Goal: Transaction & Acquisition: Download file/media

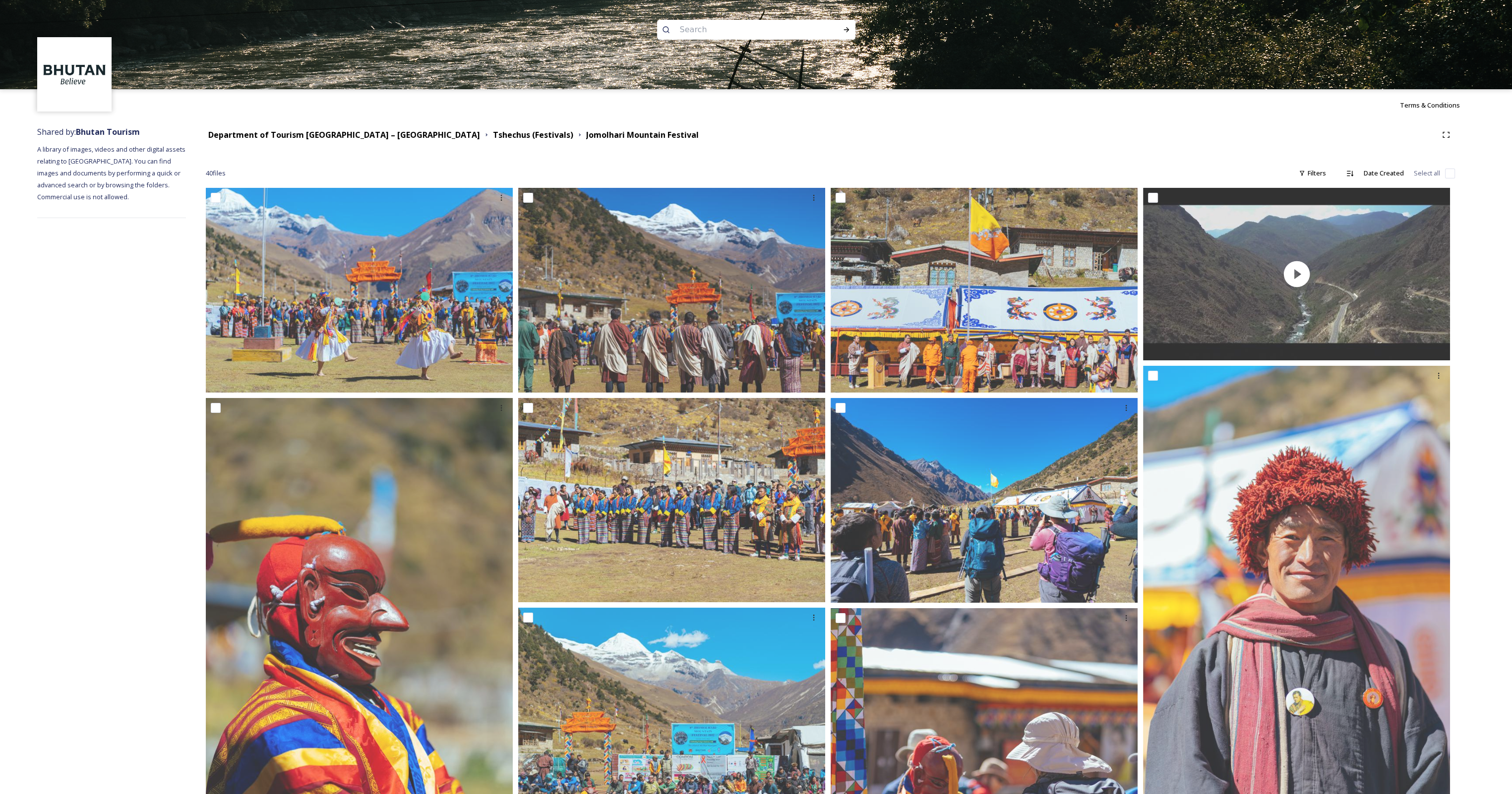
drag, startPoint x: 0, startPoint y: 0, endPoint x: 724, endPoint y: 25, distance: 724.4
click at [724, 25] on input at bounding box center [743, 30] width 136 height 22
type input "jomolhari"
click at [850, 30] on div "Run Search" at bounding box center [846, 29] width 18 height 18
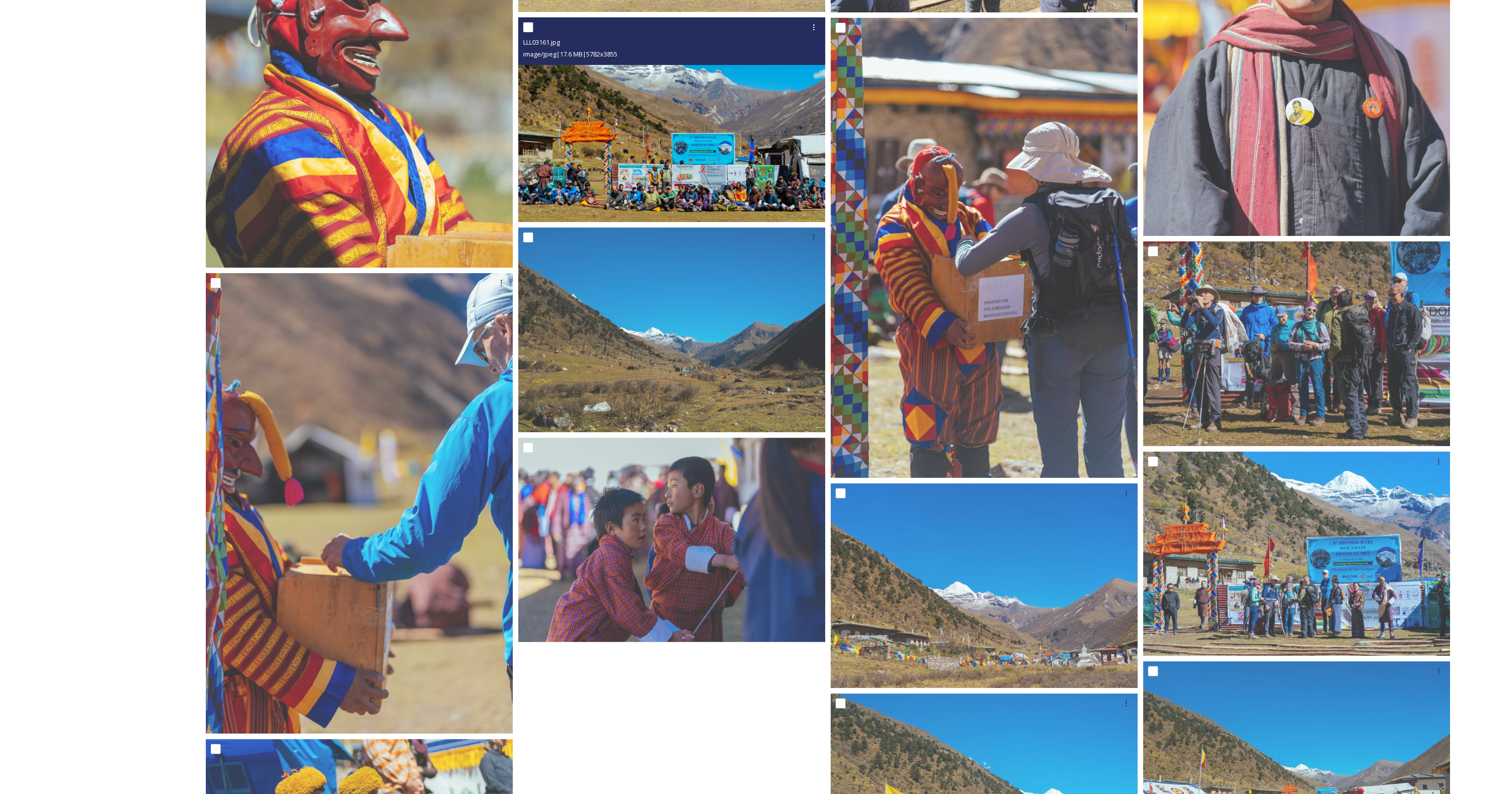
scroll to position [595, 0]
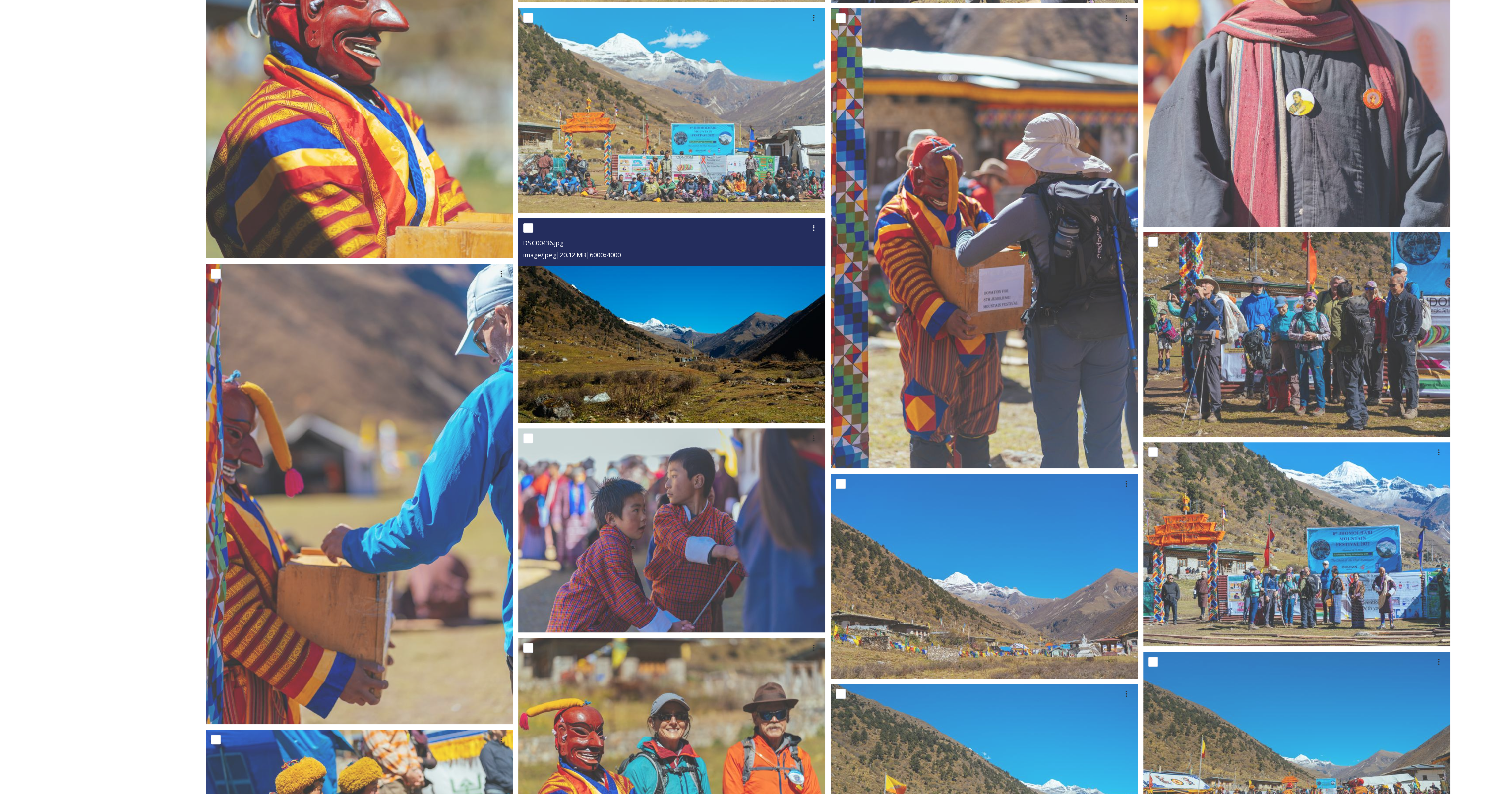
click at [700, 332] on img at bounding box center [671, 321] width 307 height 205
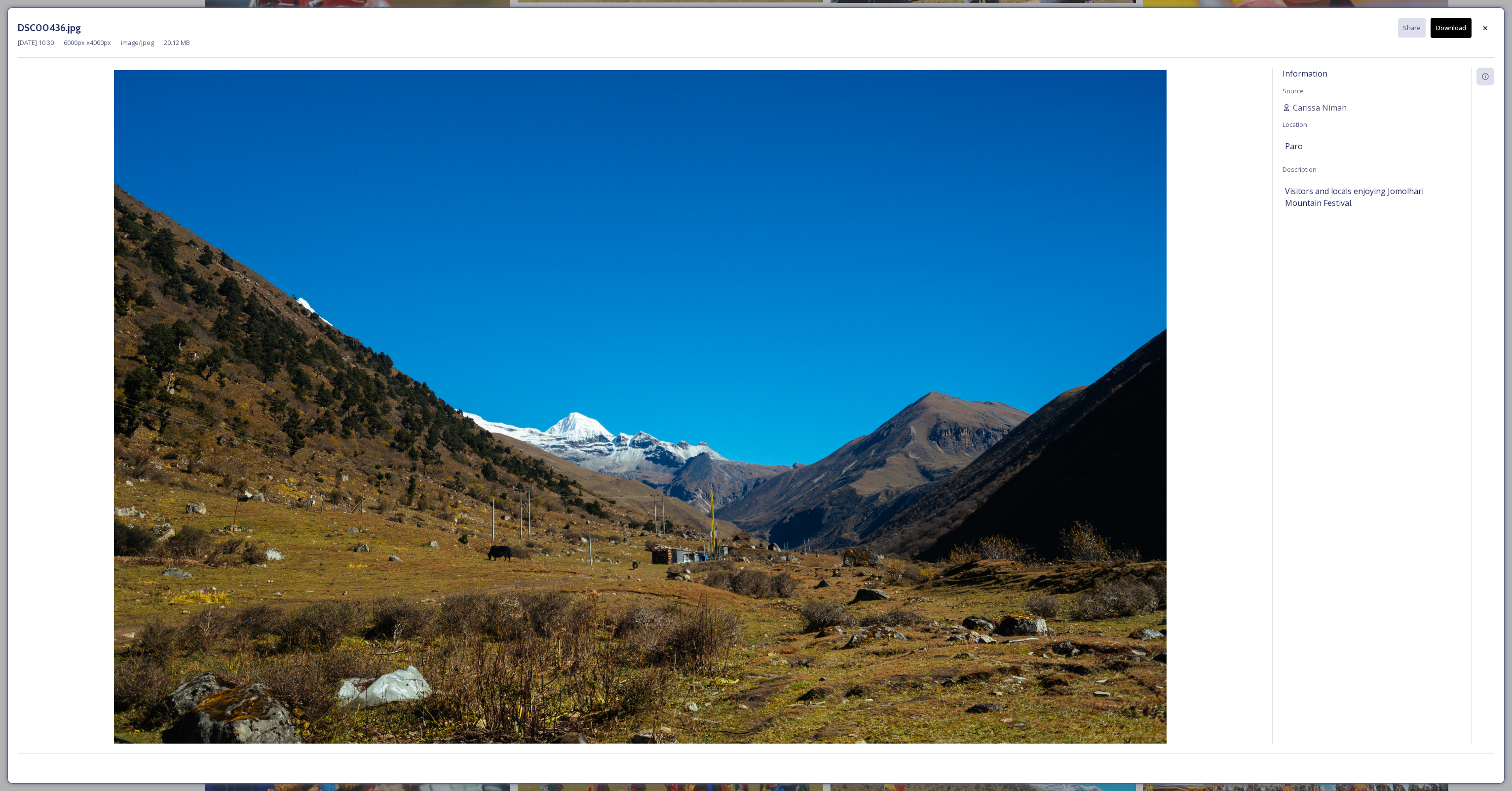
click at [1440, 36] on button "Download" at bounding box center [1451, 27] width 41 height 20
click at [1490, 33] on div at bounding box center [1485, 28] width 18 height 18
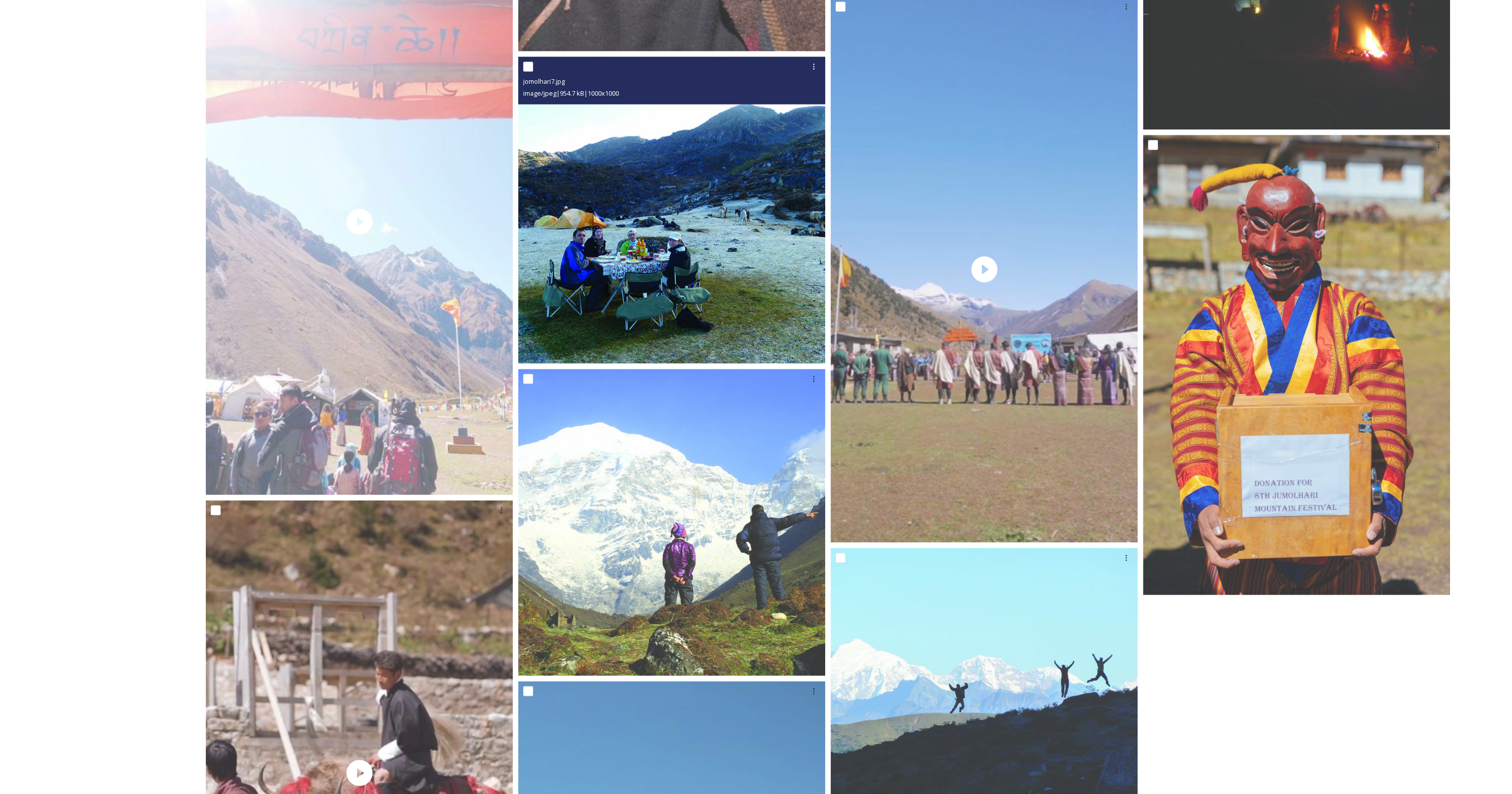
scroll to position [3717, 0]
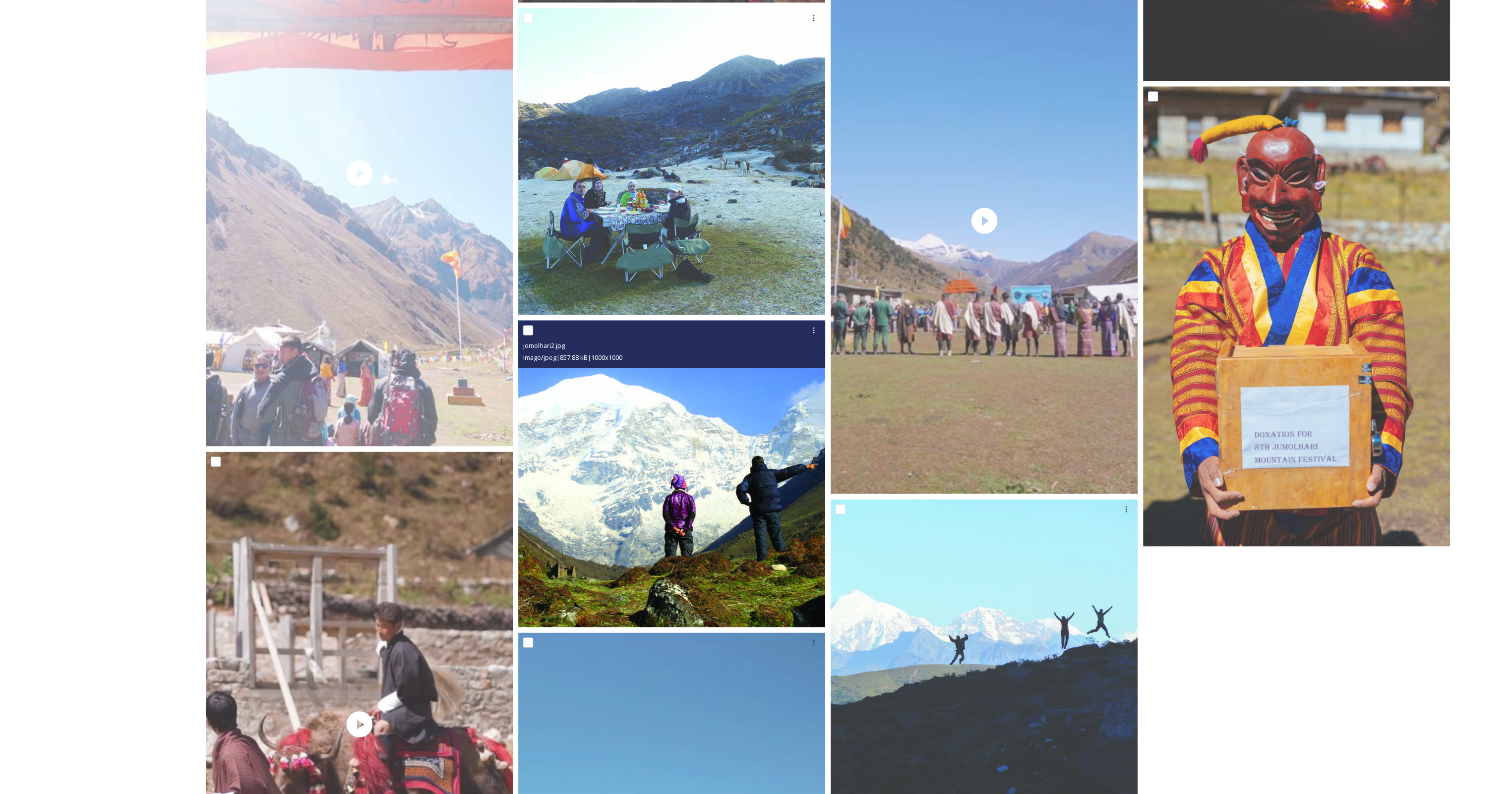
click at [680, 490] on img at bounding box center [671, 473] width 307 height 307
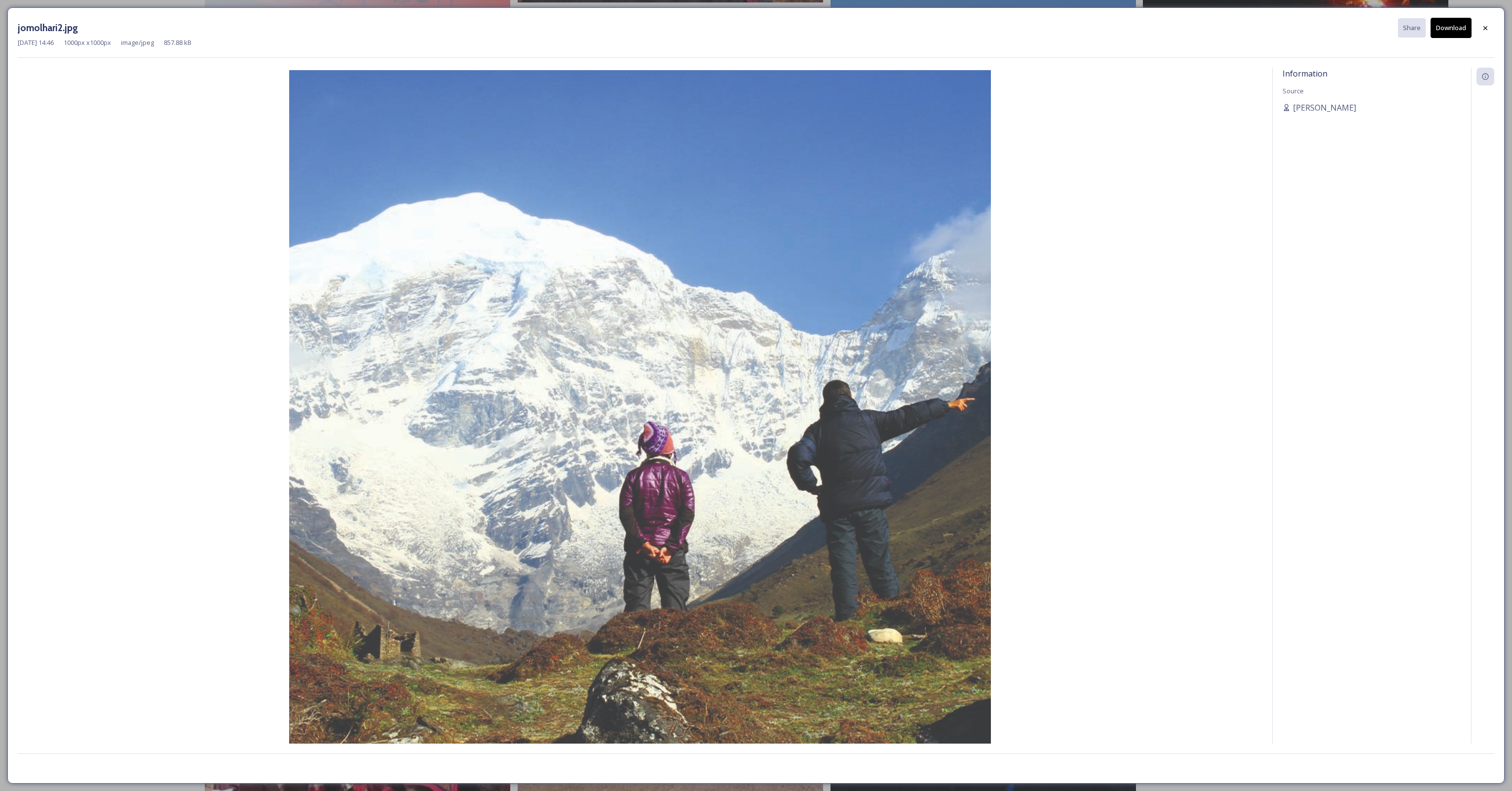
click at [1453, 32] on button "Download" at bounding box center [1451, 27] width 41 height 20
click at [1485, 27] on icon at bounding box center [1485, 27] width 4 height 4
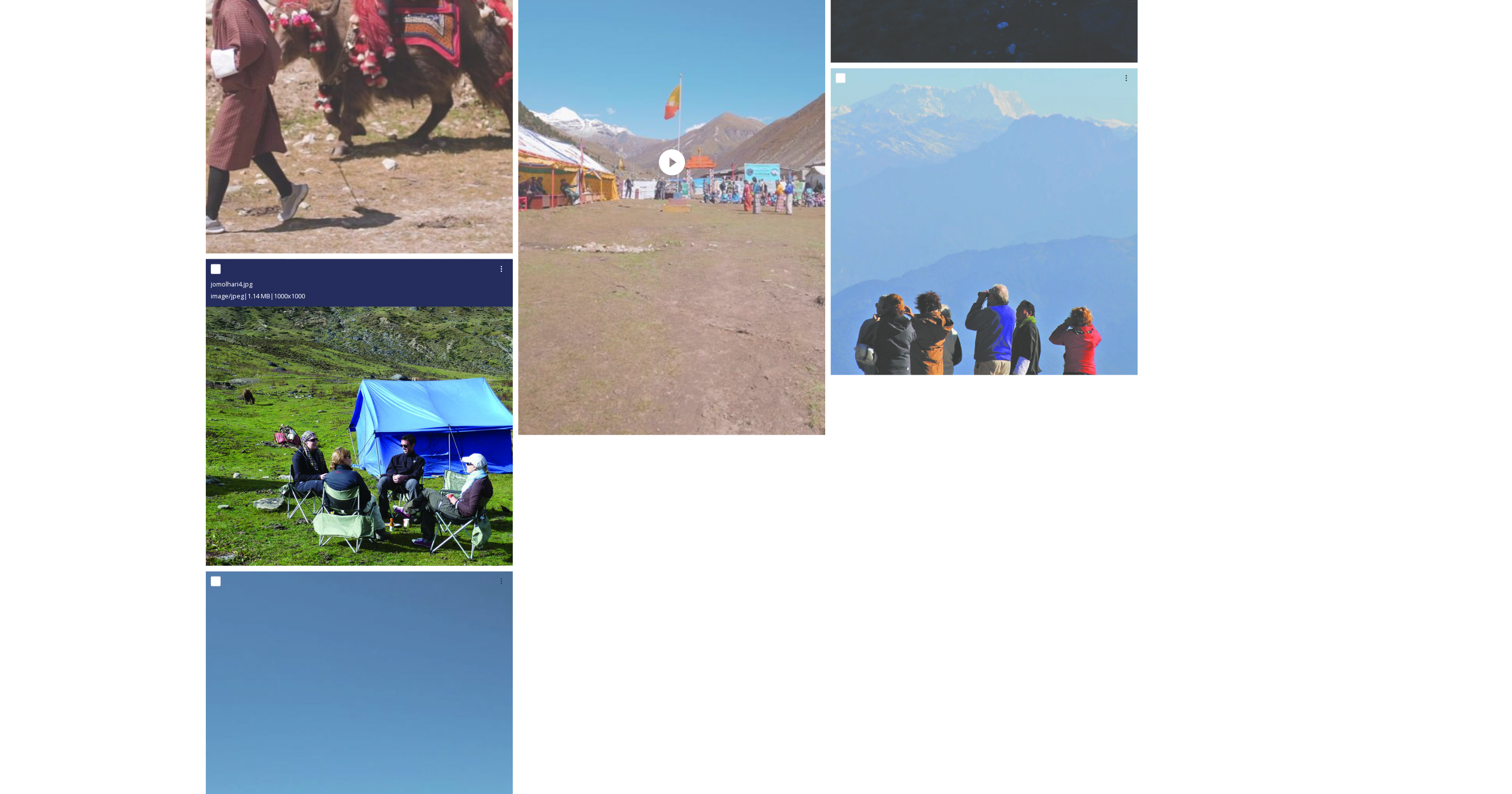
scroll to position [4461, 0]
click at [383, 463] on img at bounding box center [359, 412] width 307 height 307
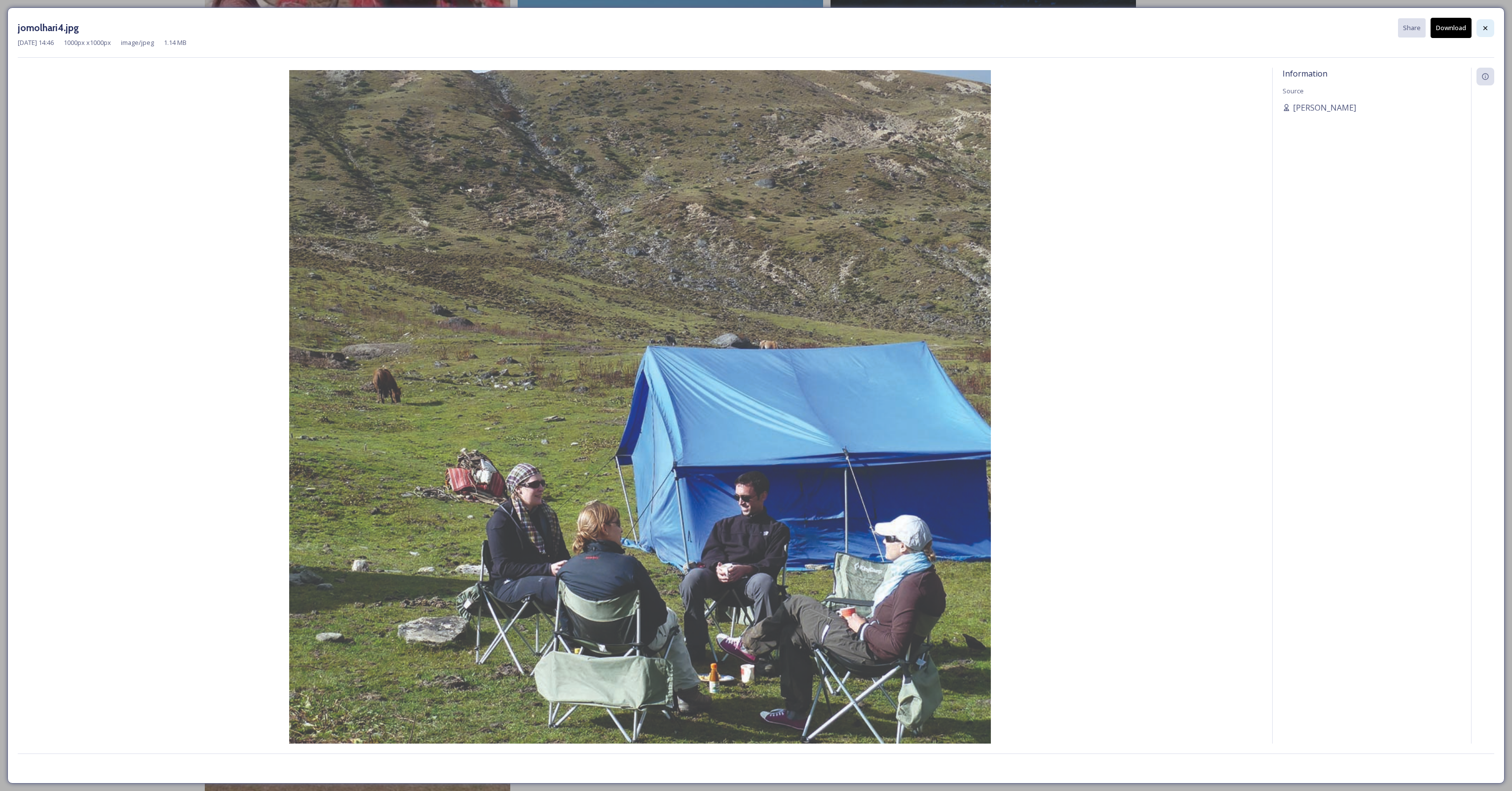
click at [1487, 25] on icon at bounding box center [1485, 28] width 8 height 8
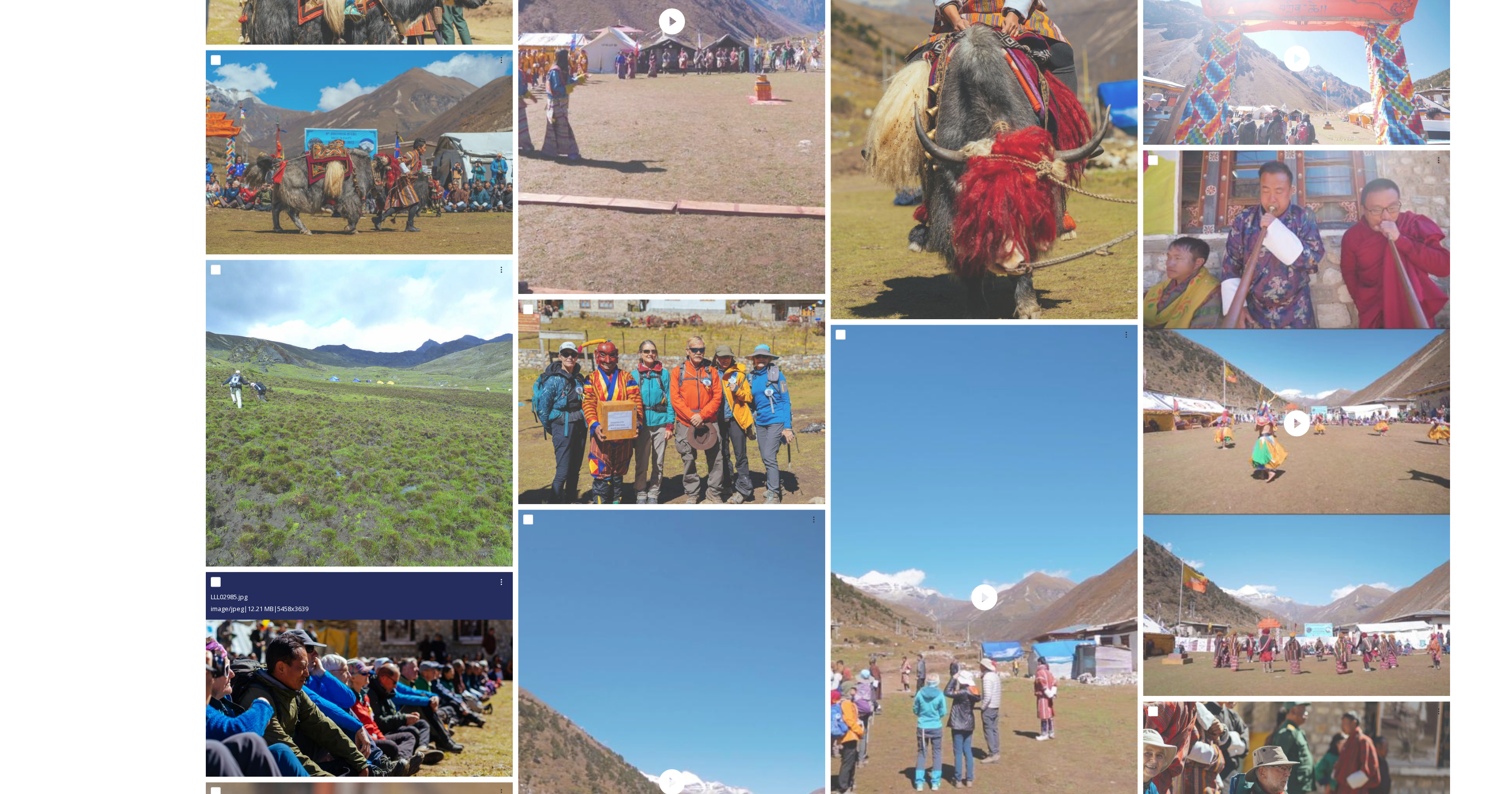
scroll to position [1880, 0]
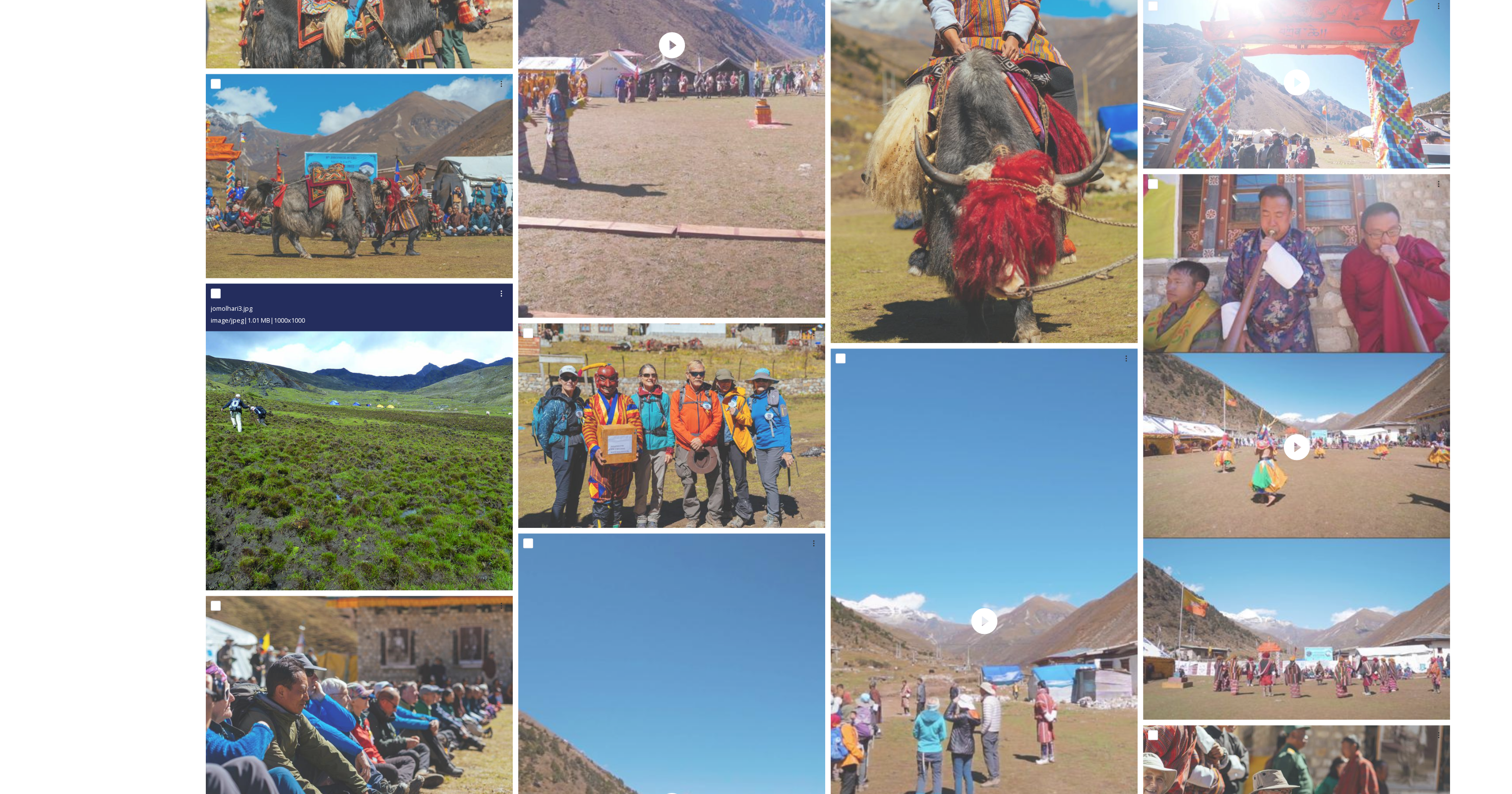
click at [431, 471] on img at bounding box center [359, 436] width 307 height 307
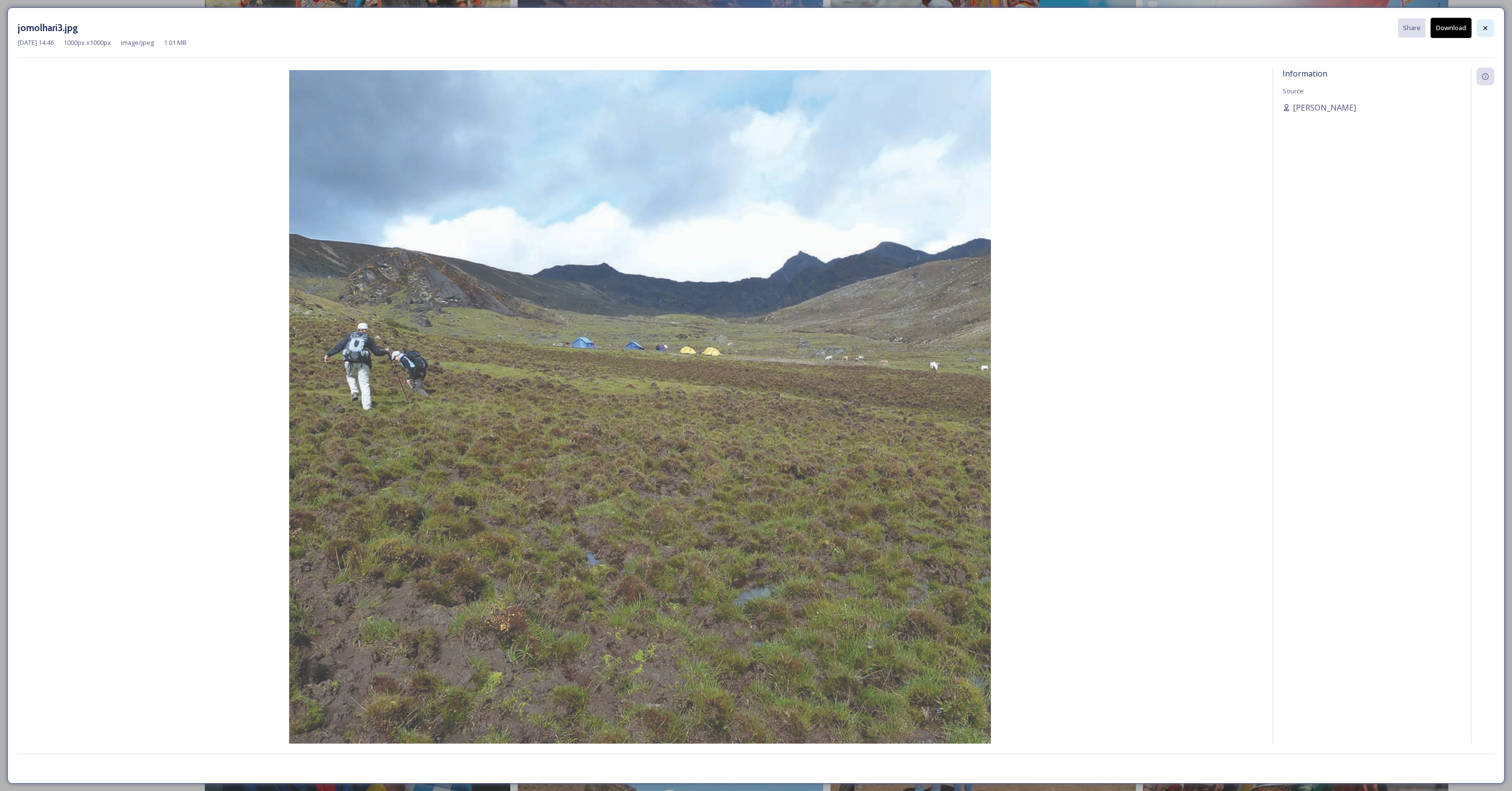
click at [1483, 27] on icon at bounding box center [1485, 28] width 8 height 8
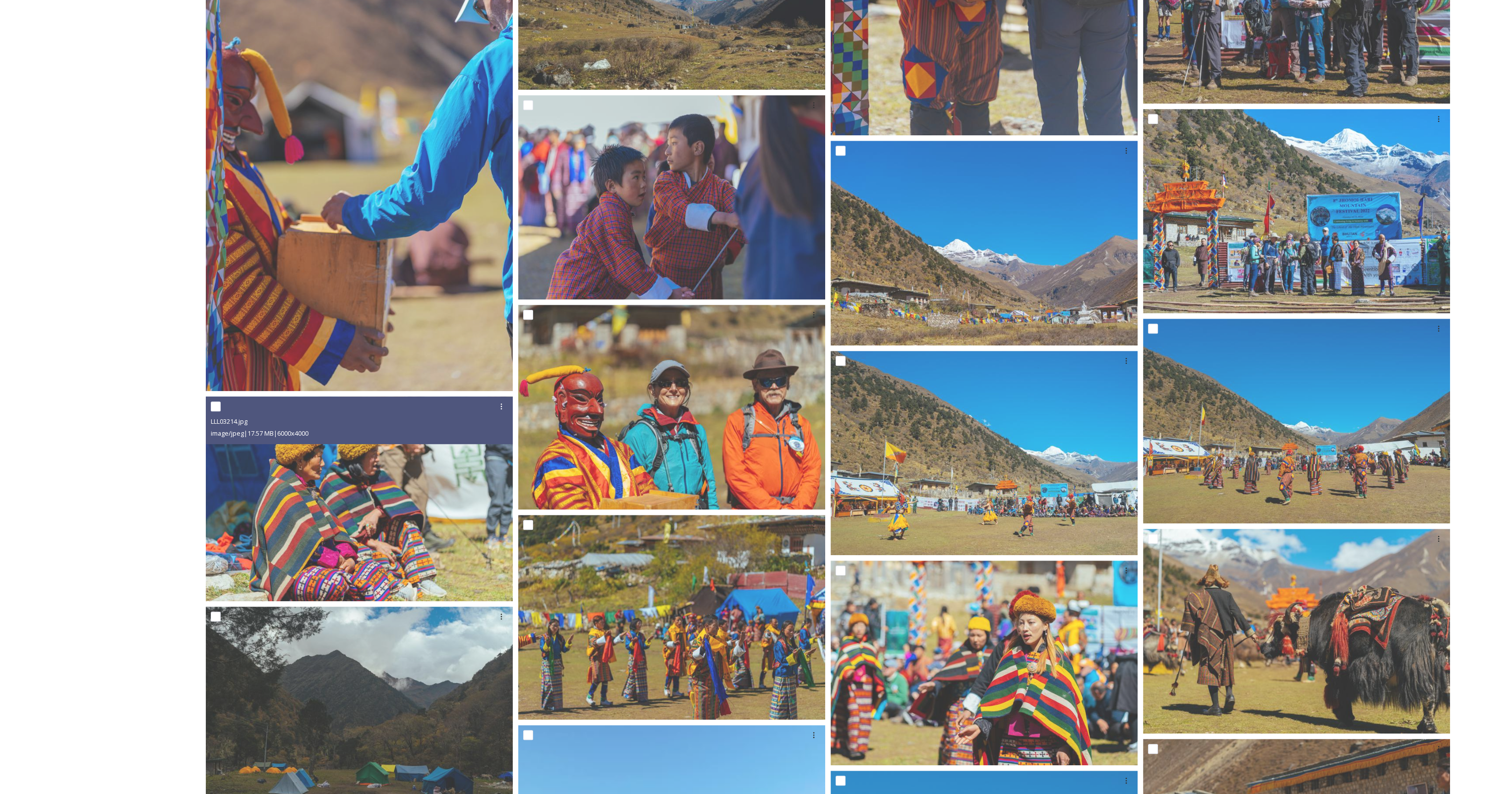
scroll to position [889, 0]
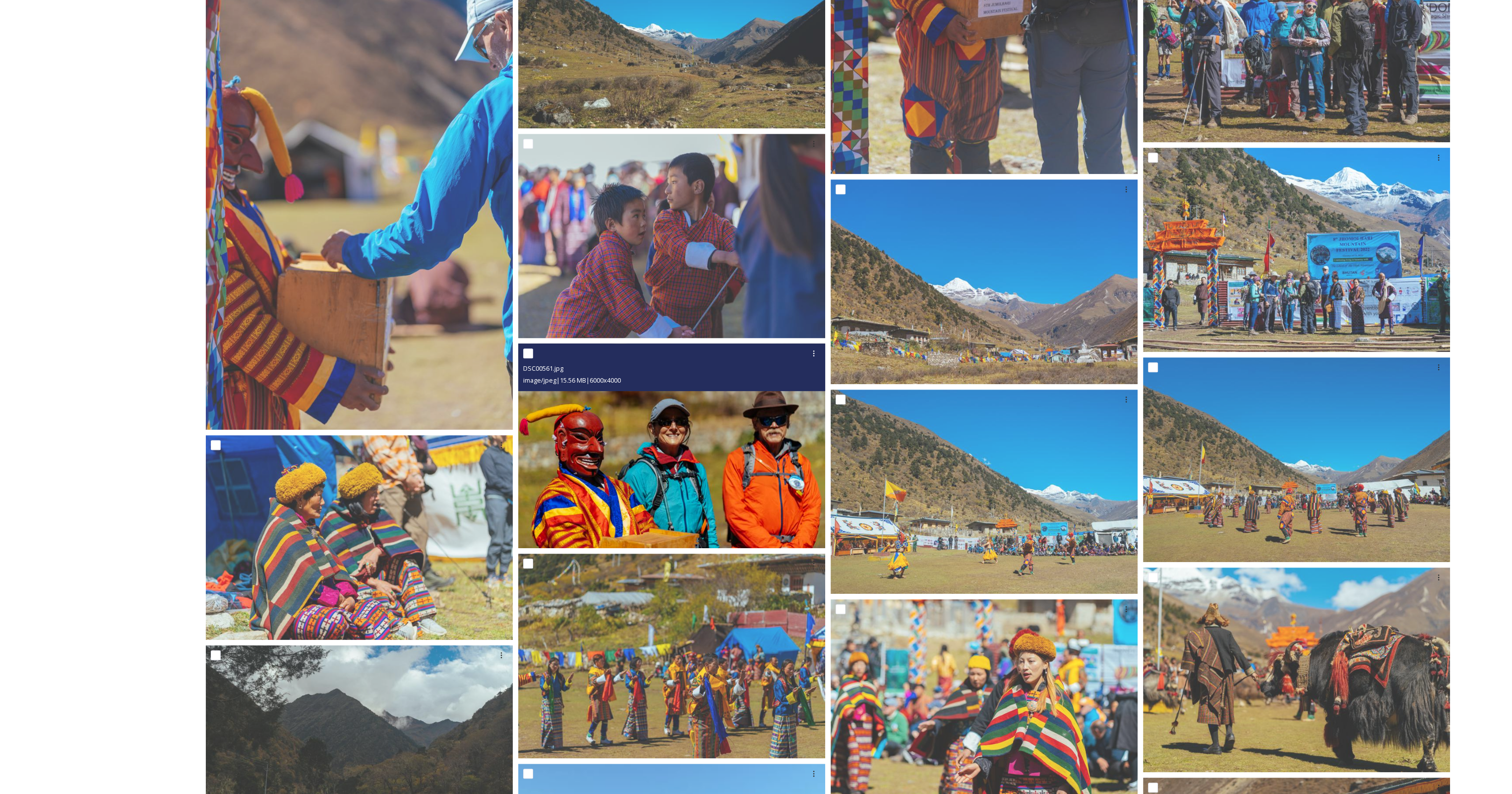
click at [631, 450] on img at bounding box center [671, 446] width 307 height 205
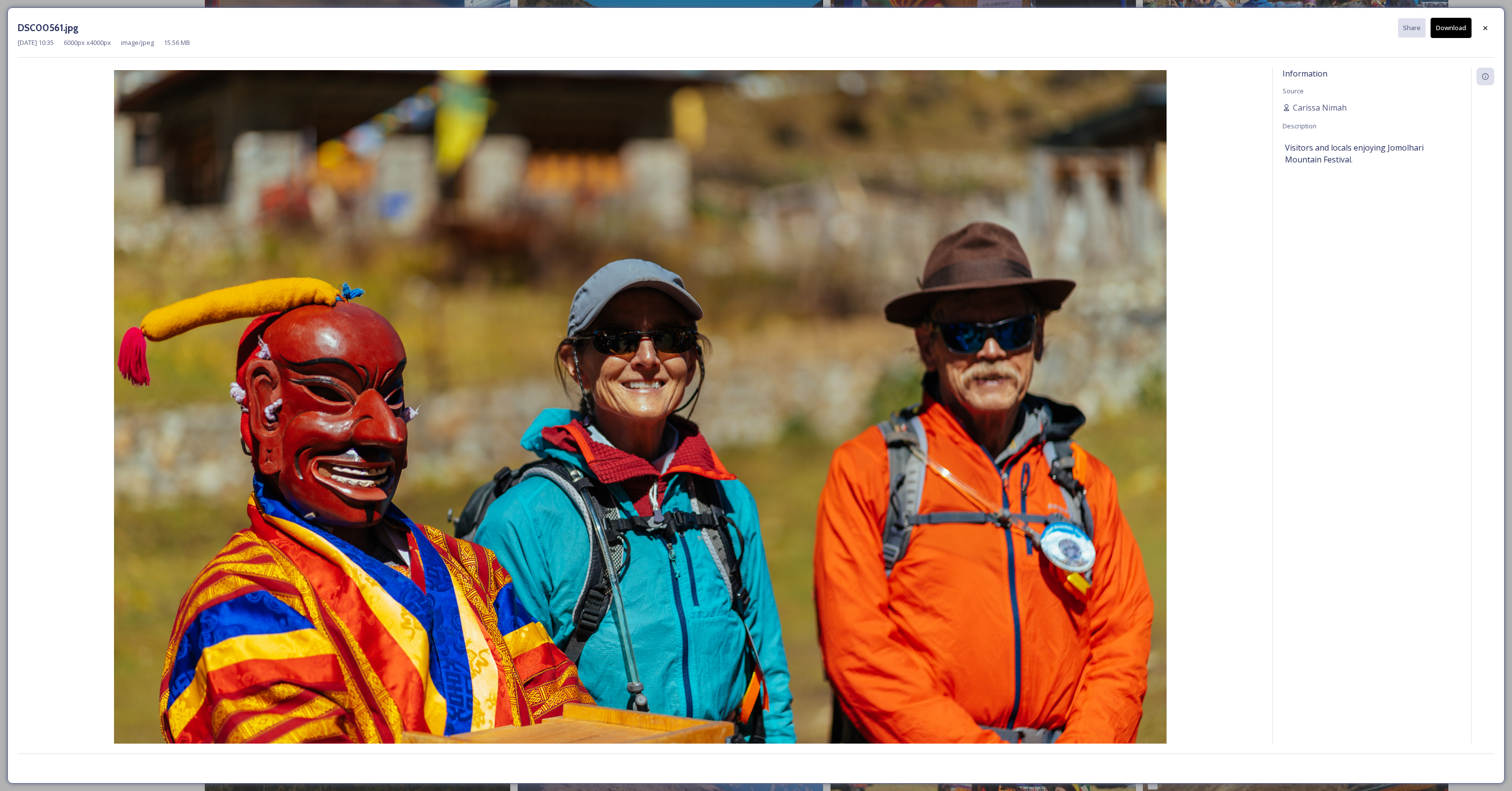
click at [1457, 29] on button "Download" at bounding box center [1451, 27] width 41 height 20
click at [1491, 21] on div at bounding box center [1485, 28] width 18 height 18
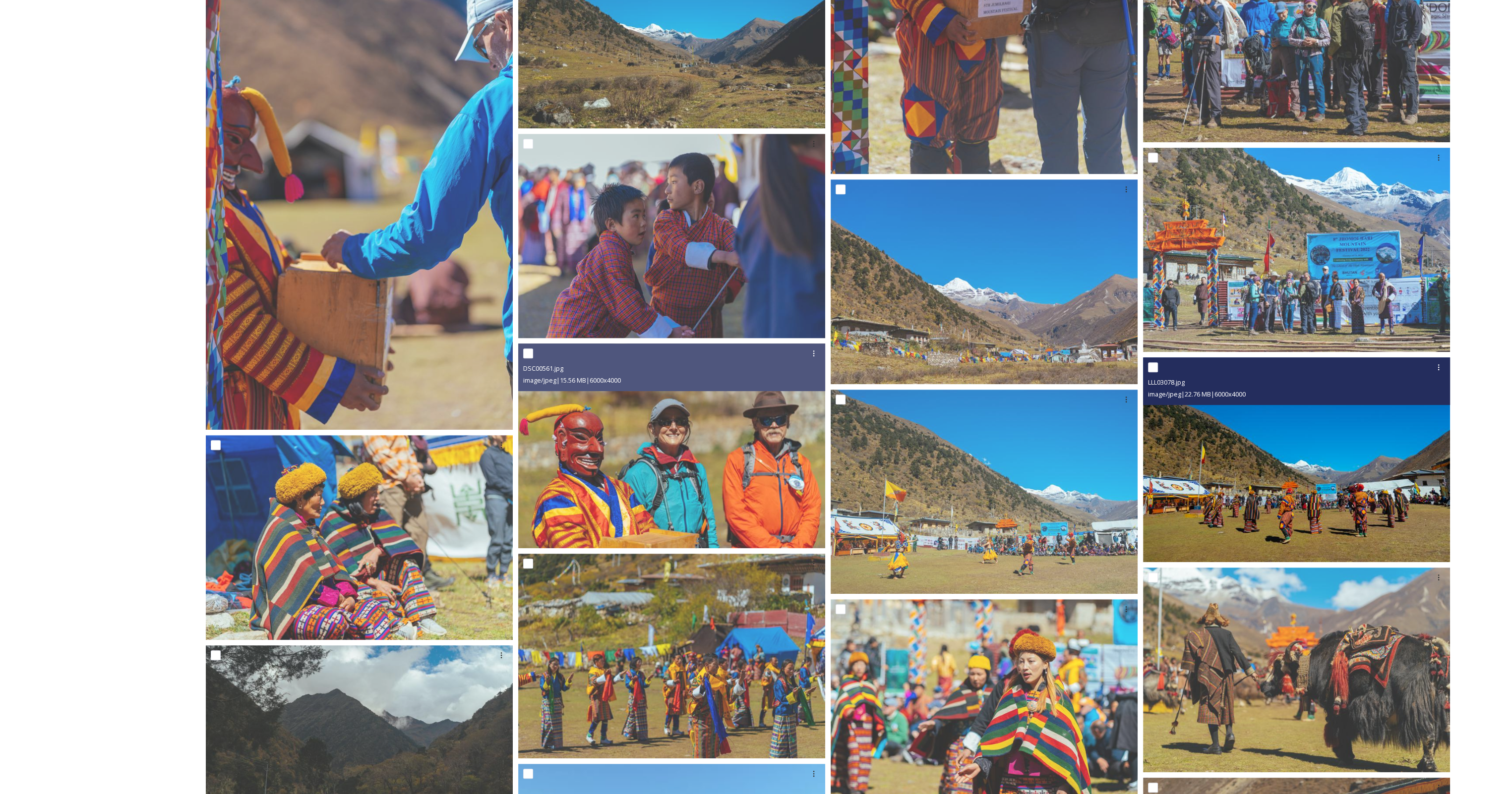
click at [1312, 484] on img at bounding box center [1296, 459] width 307 height 205
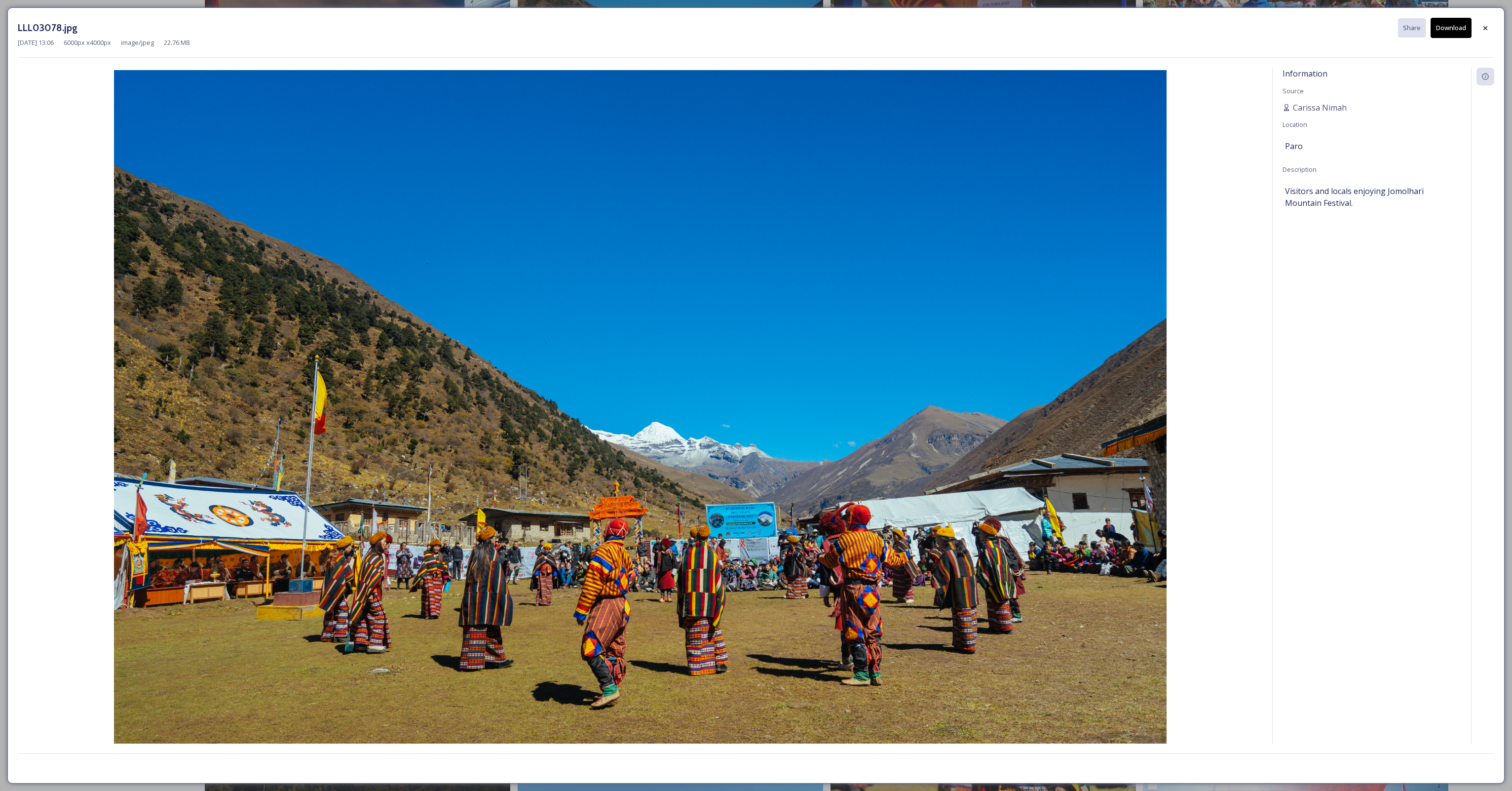
click at [1448, 33] on button "Download" at bounding box center [1451, 27] width 41 height 20
click at [1487, 28] on icon at bounding box center [1485, 28] width 8 height 8
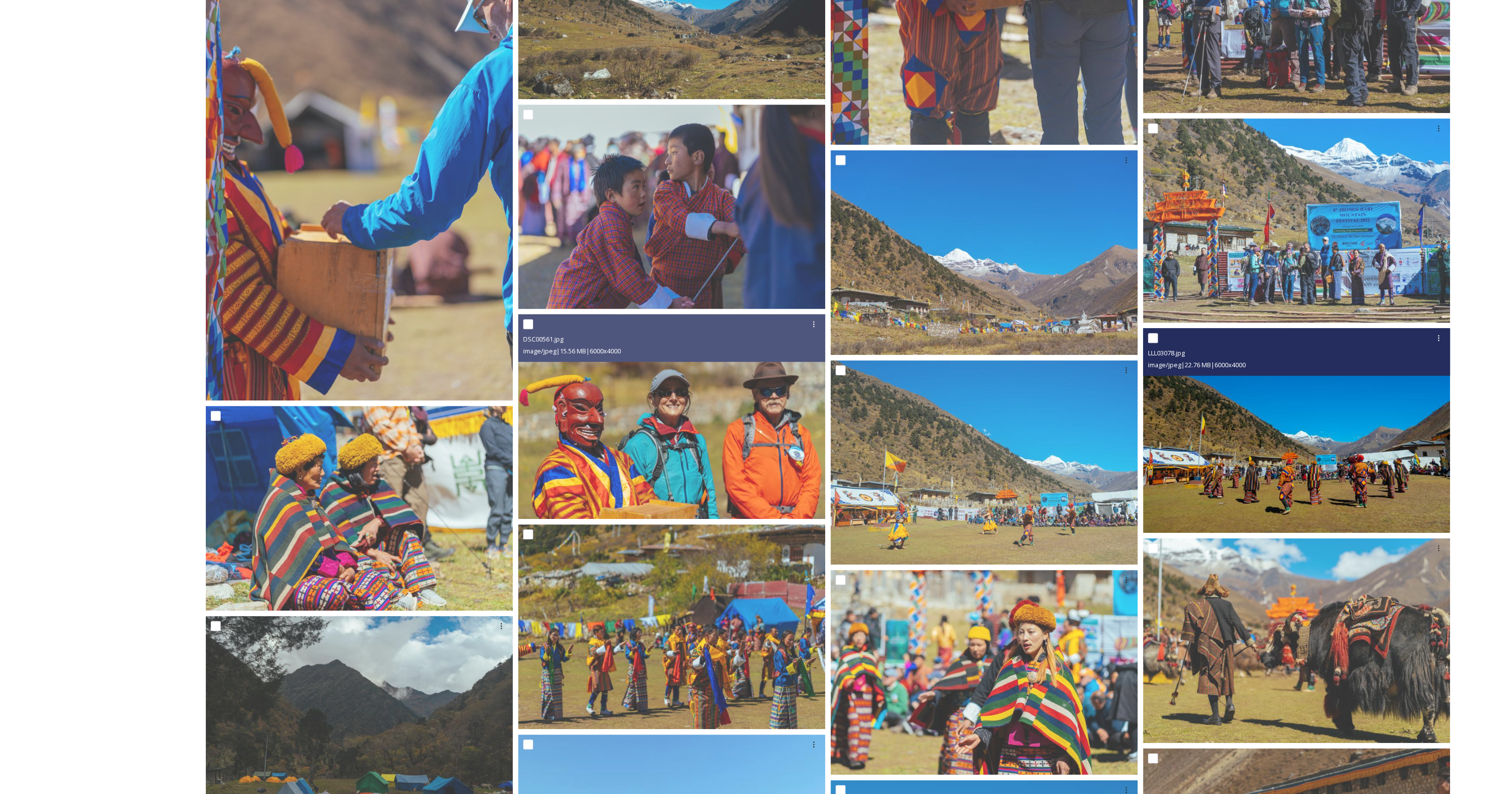
scroll to position [1038, 0]
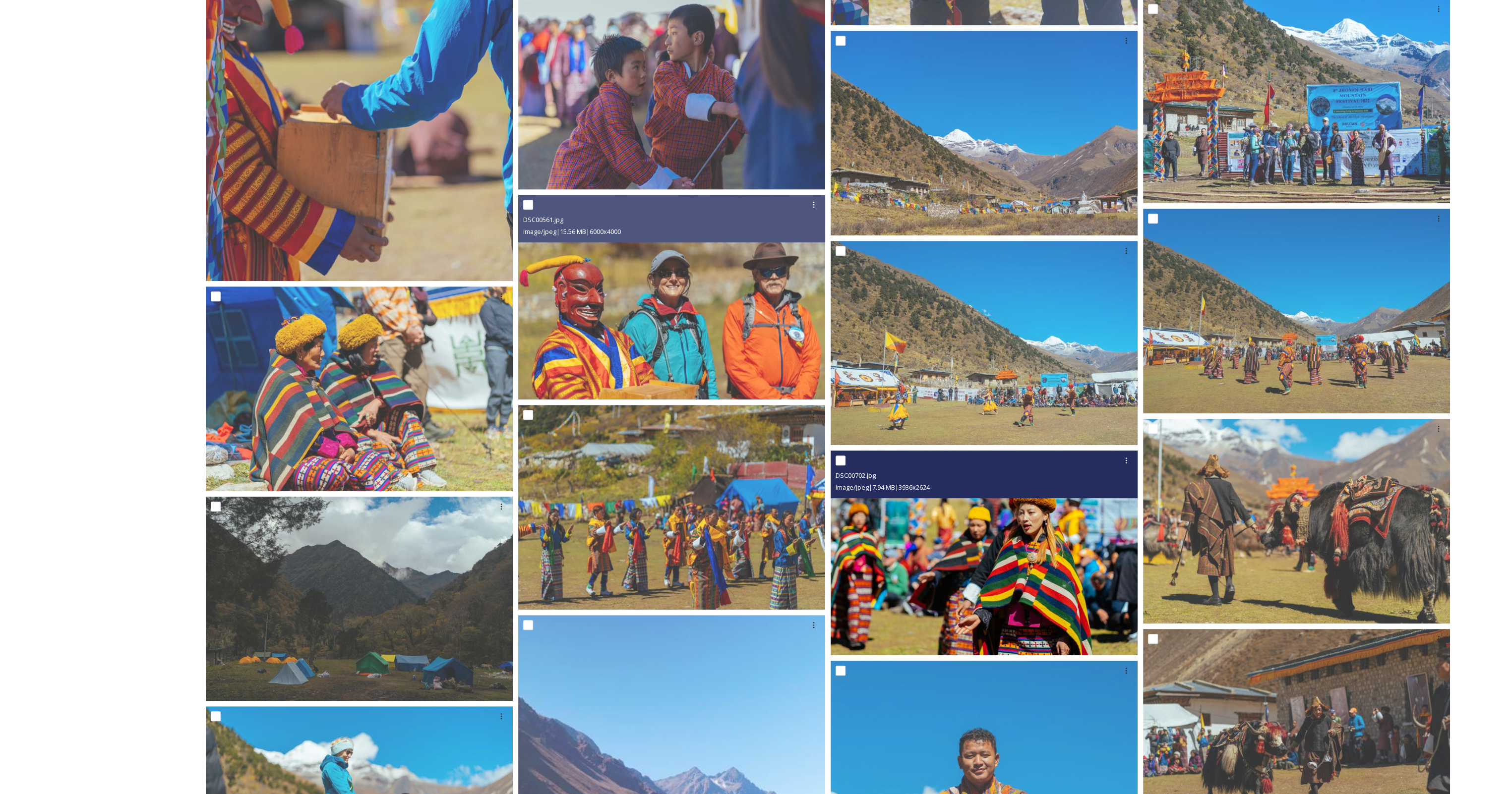
click at [1005, 565] on img at bounding box center [983, 553] width 307 height 205
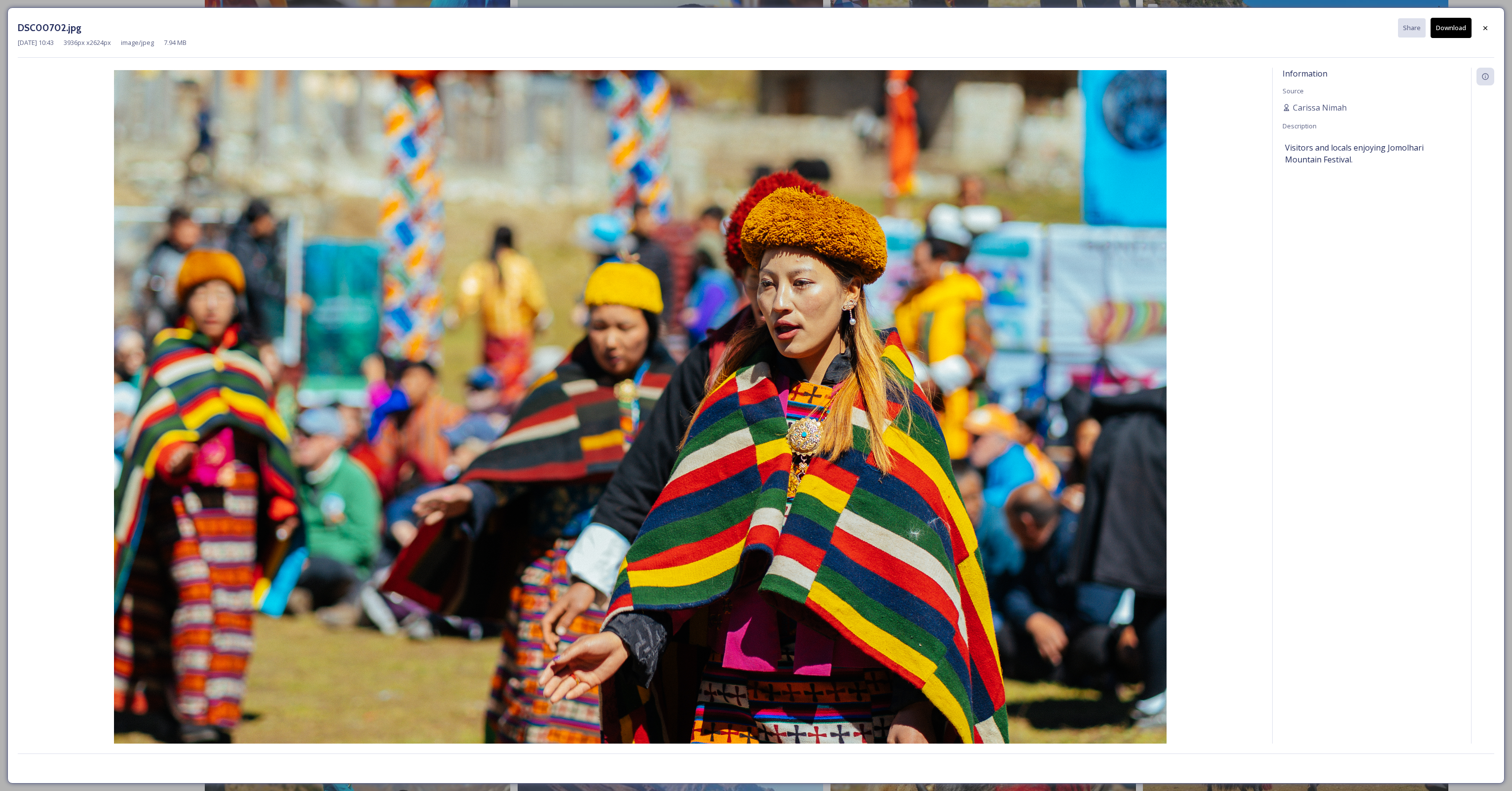
click at [1451, 33] on button "Download" at bounding box center [1451, 27] width 41 height 20
click at [1487, 25] on icon at bounding box center [1485, 28] width 8 height 8
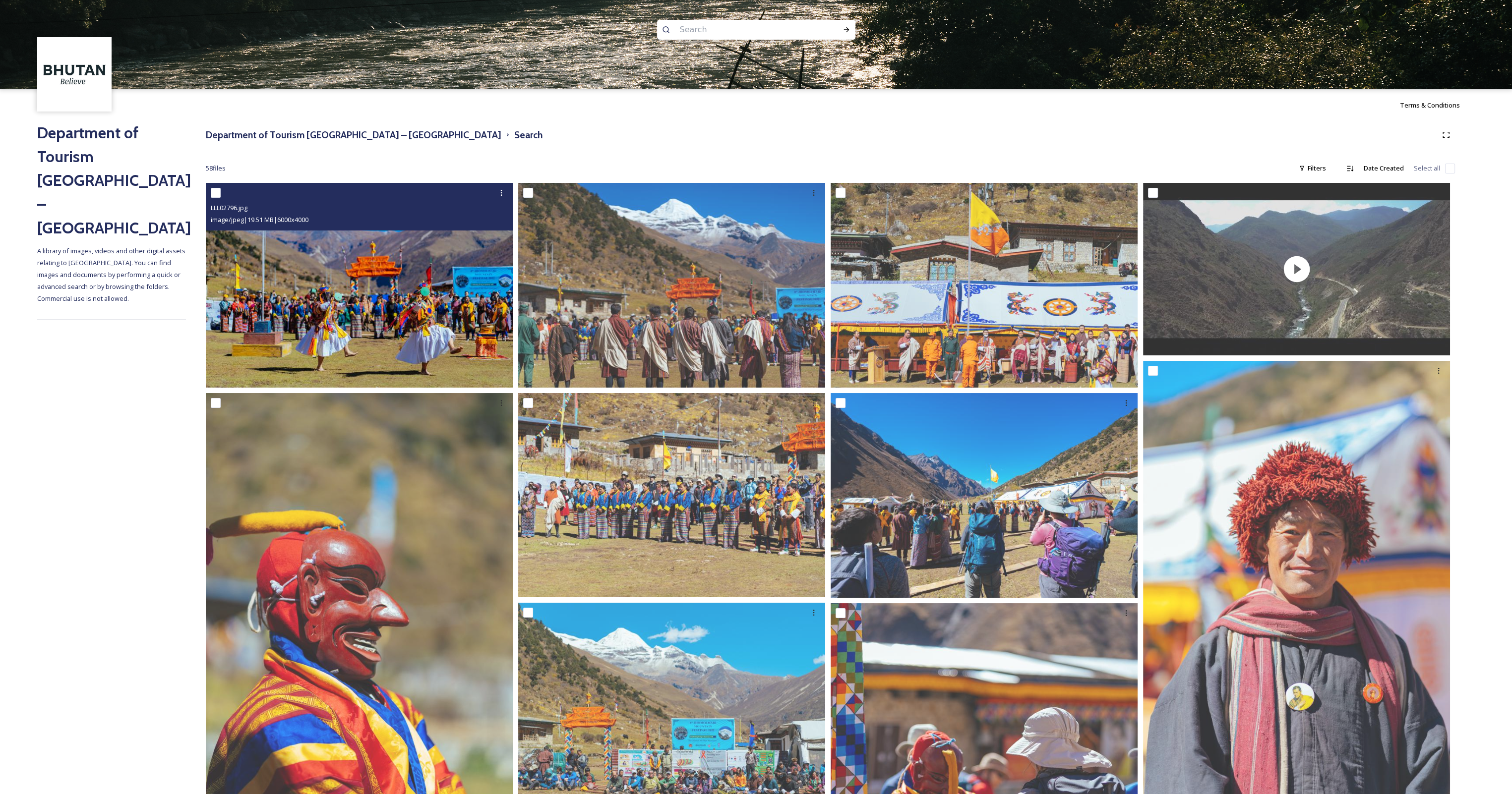
click at [408, 341] on img at bounding box center [359, 285] width 307 height 205
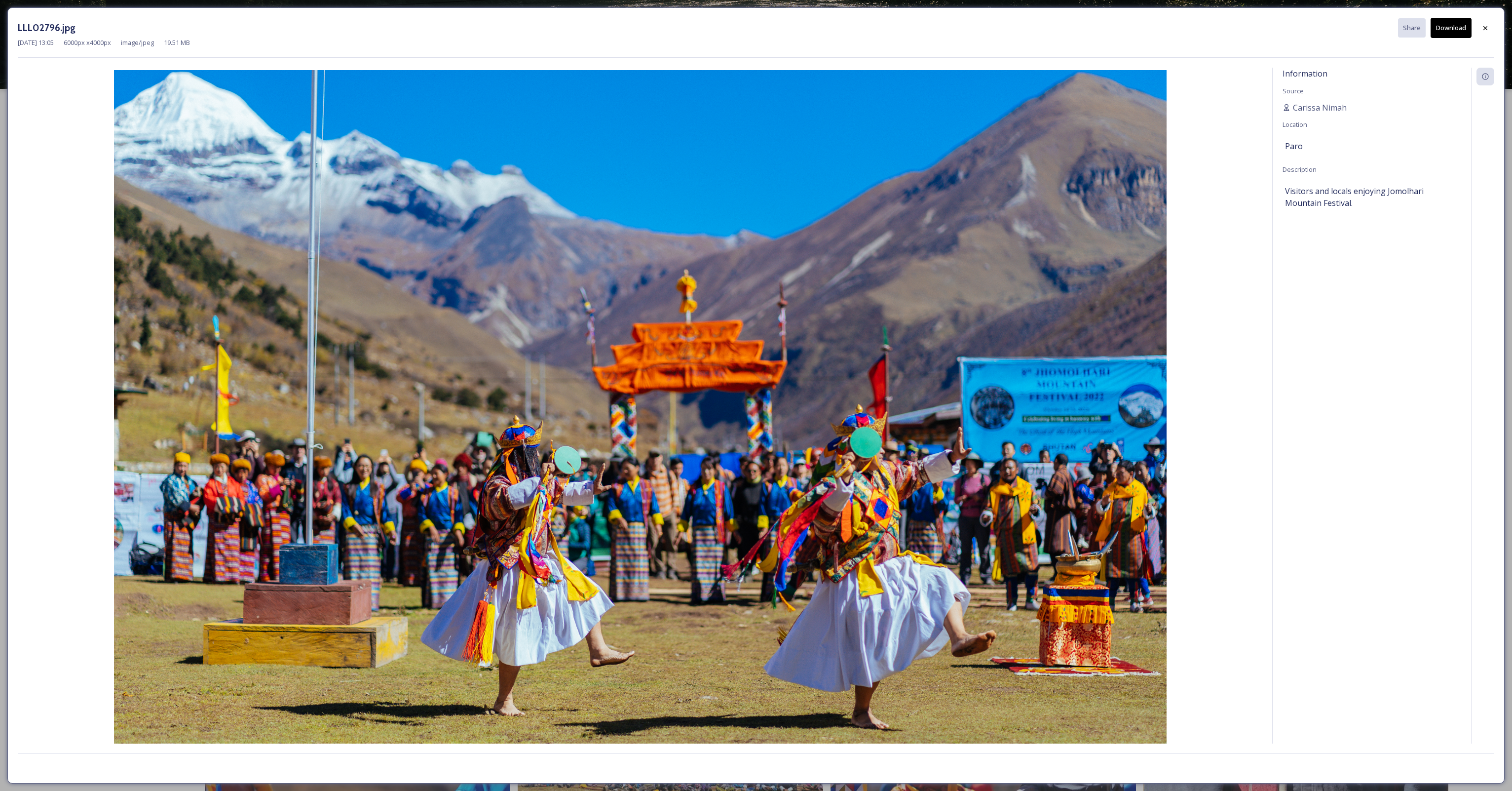
click at [1446, 27] on button "Download" at bounding box center [1451, 27] width 41 height 20
click at [1488, 29] on icon at bounding box center [1485, 28] width 8 height 8
